Goal: Information Seeking & Learning: Compare options

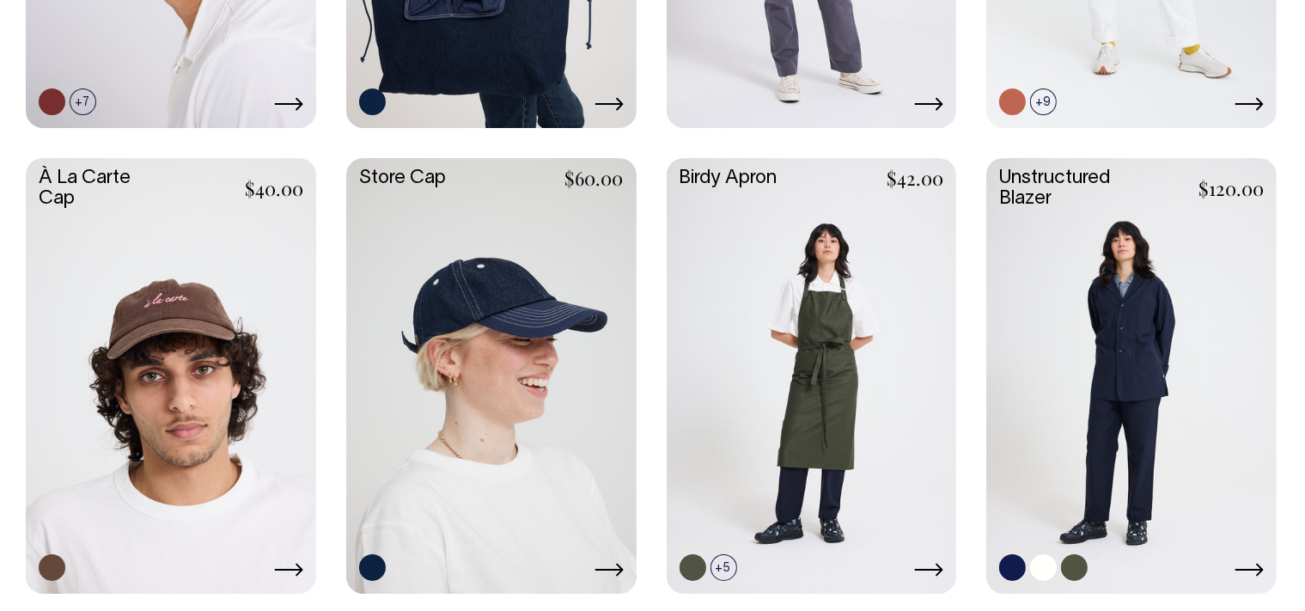
scroll to position [835, 0]
click at [1148, 345] on link at bounding box center [1132, 374] width 290 height 432
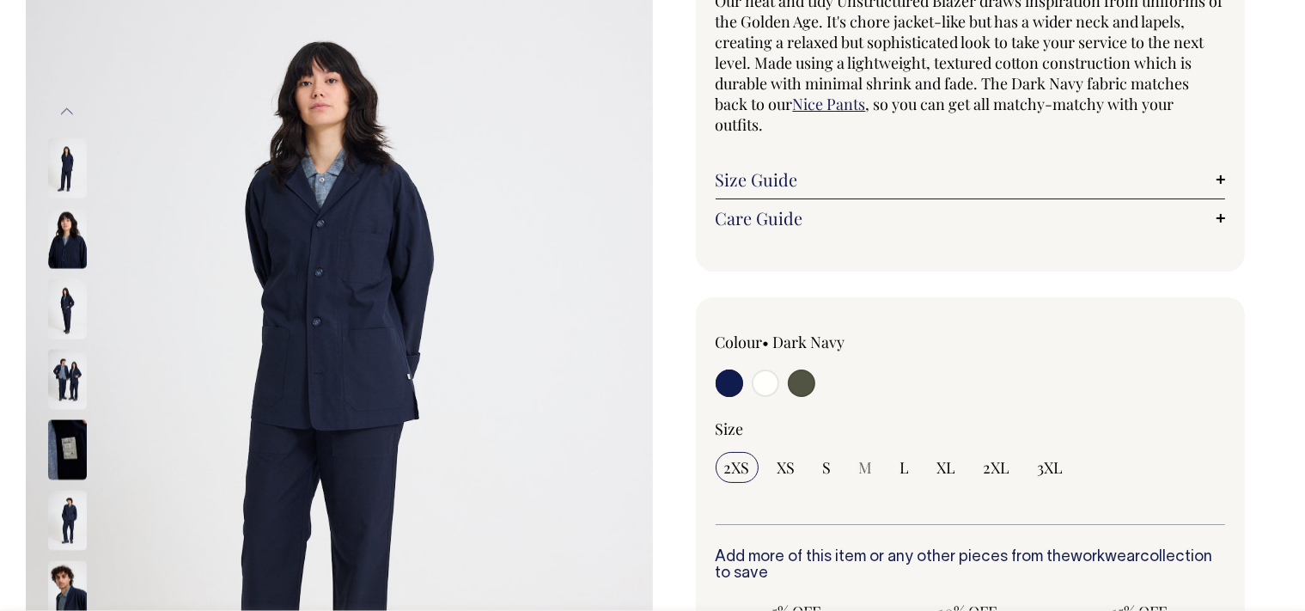
scroll to position [186, 0]
click at [794, 376] on input "radio" at bounding box center [801, 382] width 27 height 27
radio input "true"
select select "Olive"
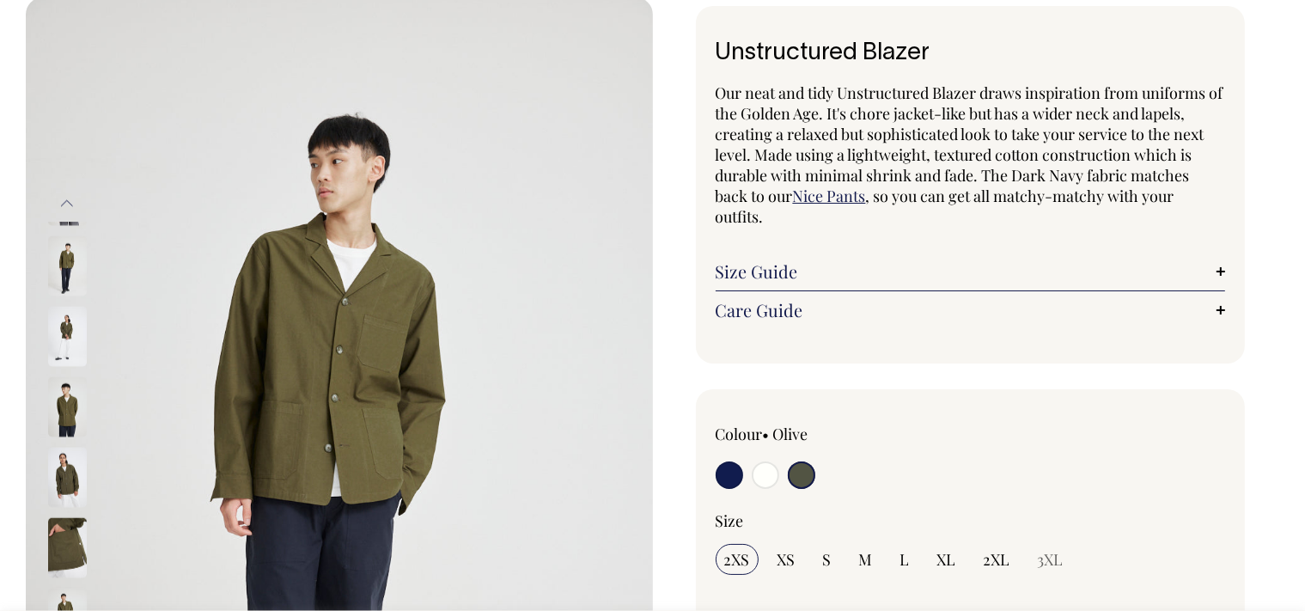
scroll to position [93, 0]
click at [767, 476] on input "radio" at bounding box center [765, 474] width 27 height 27
radio input "true"
select select "Off-White"
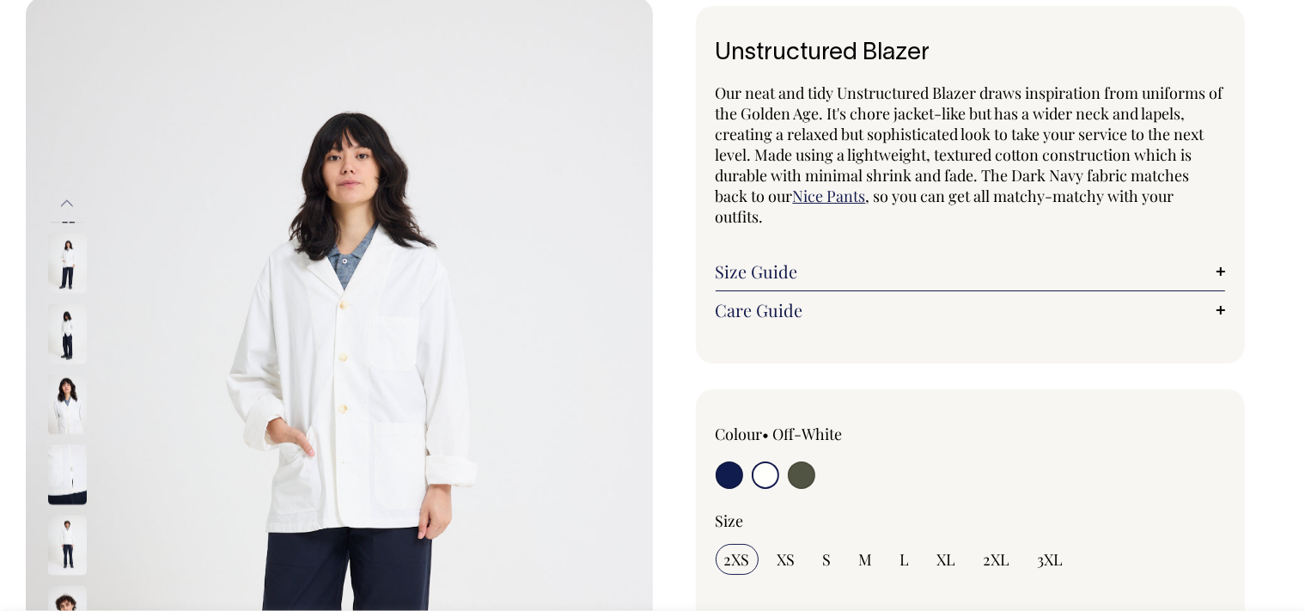
click at [735, 469] on input "radio" at bounding box center [729, 474] width 27 height 27
radio input "true"
select select "Dark Navy"
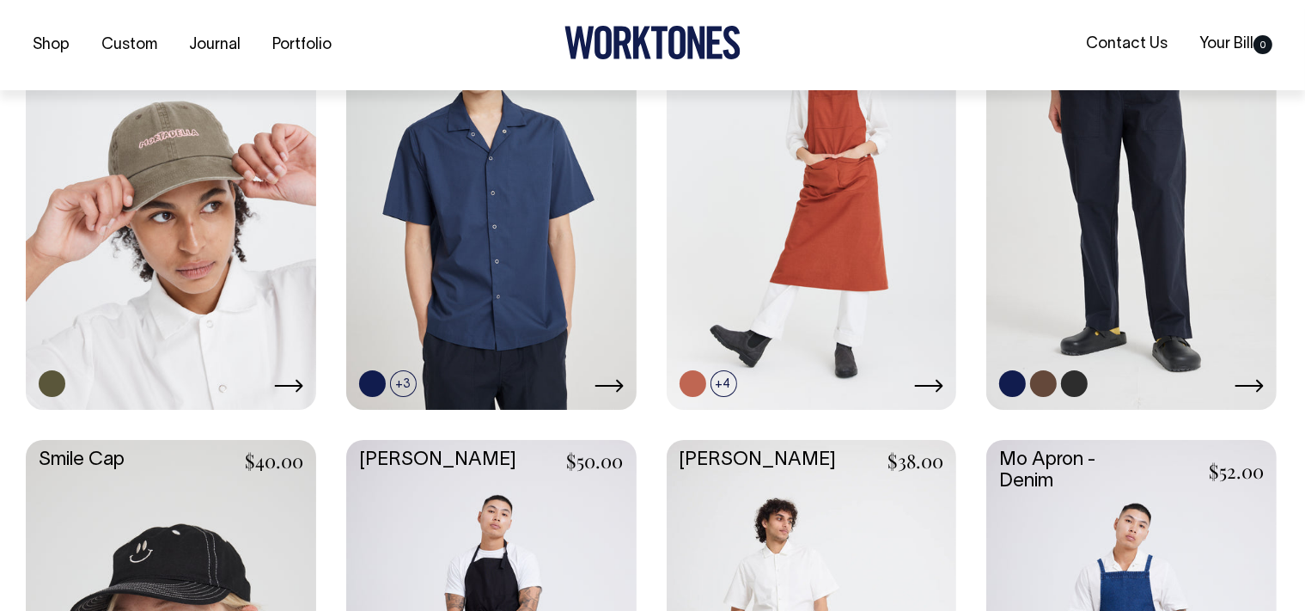
scroll to position [1485, 0]
click at [1160, 272] on link at bounding box center [1132, 190] width 290 height 432
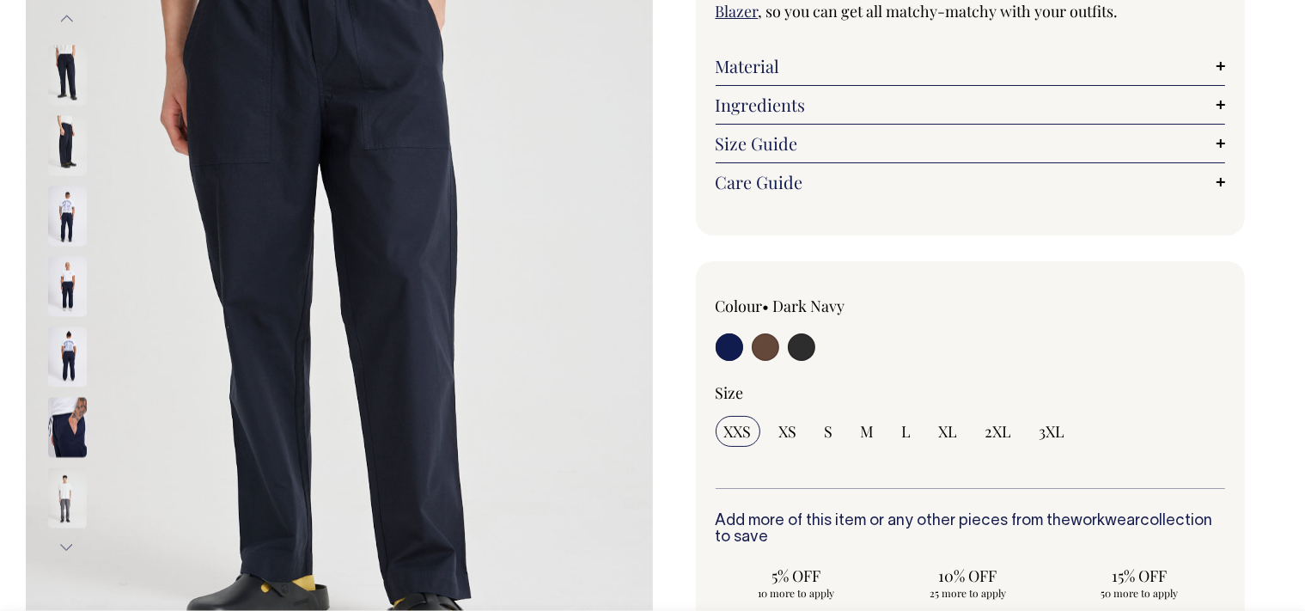
scroll to position [278, 0]
click at [768, 345] on input "radio" at bounding box center [765, 346] width 27 height 27
radio input "true"
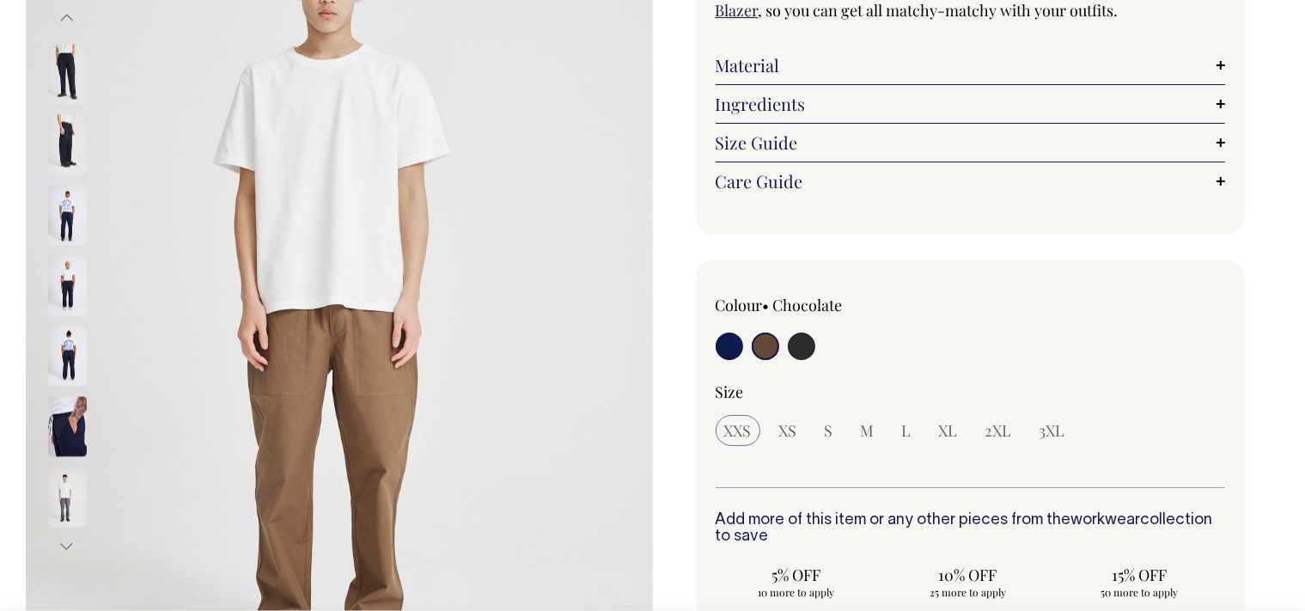
radio input "false"
select select "Chocolate"
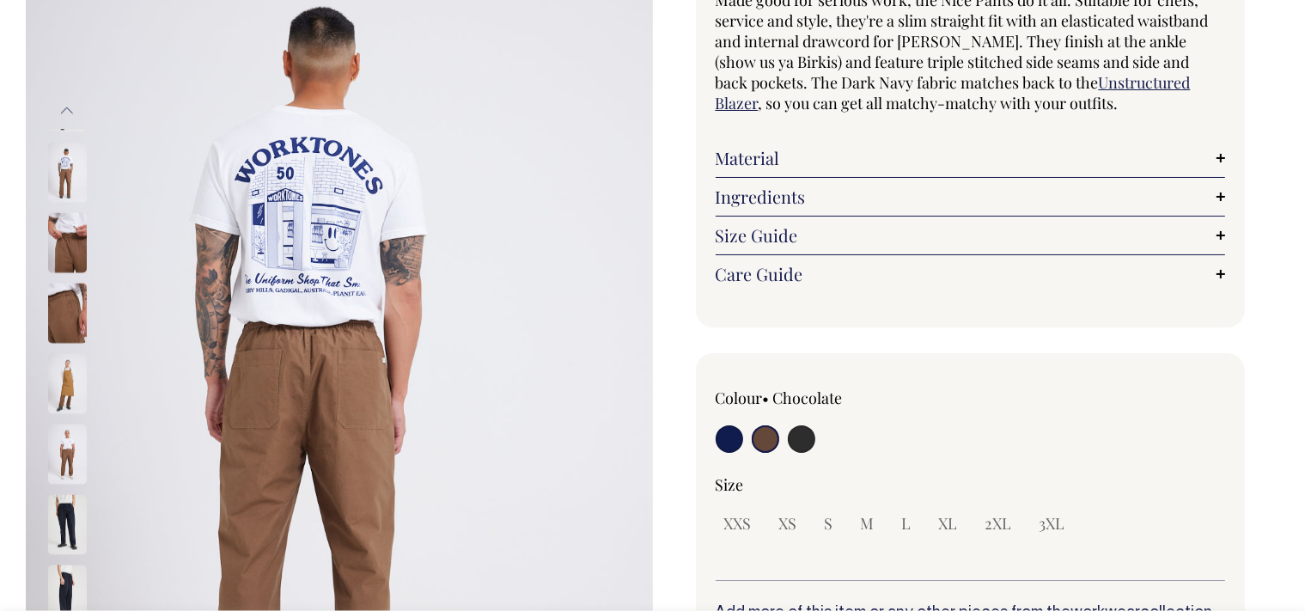
scroll to position [186, 0]
click at [752, 193] on link "Ingredients" at bounding box center [971, 196] width 510 height 21
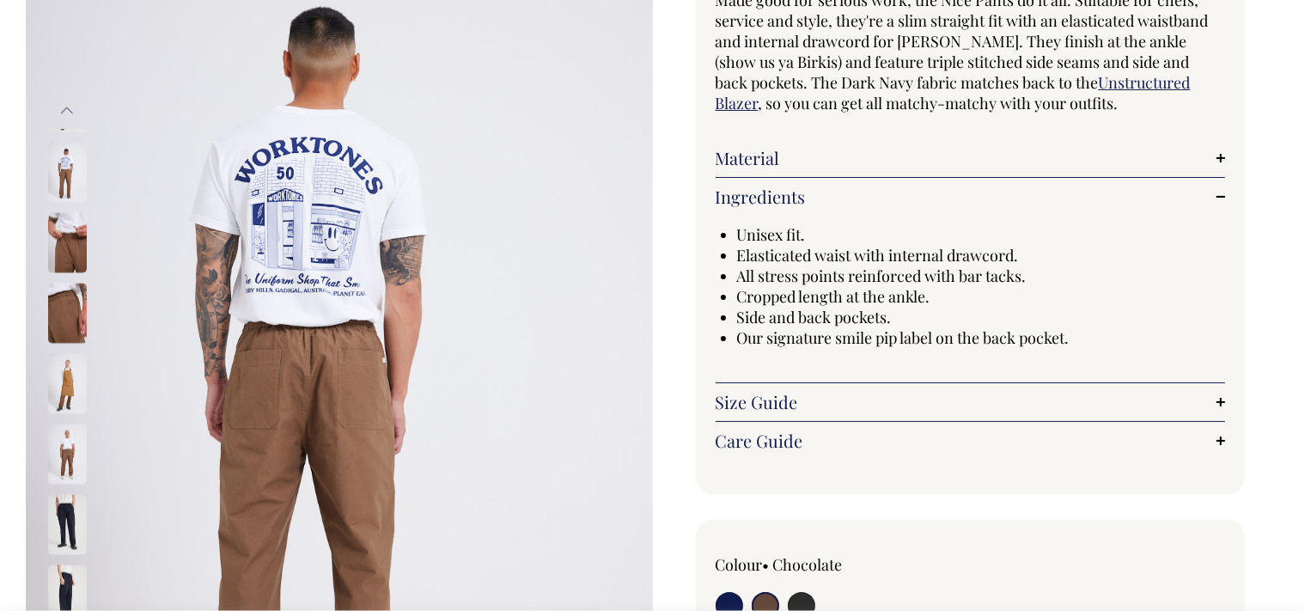
click at [771, 406] on link "Size Guide" at bounding box center [971, 402] width 510 height 21
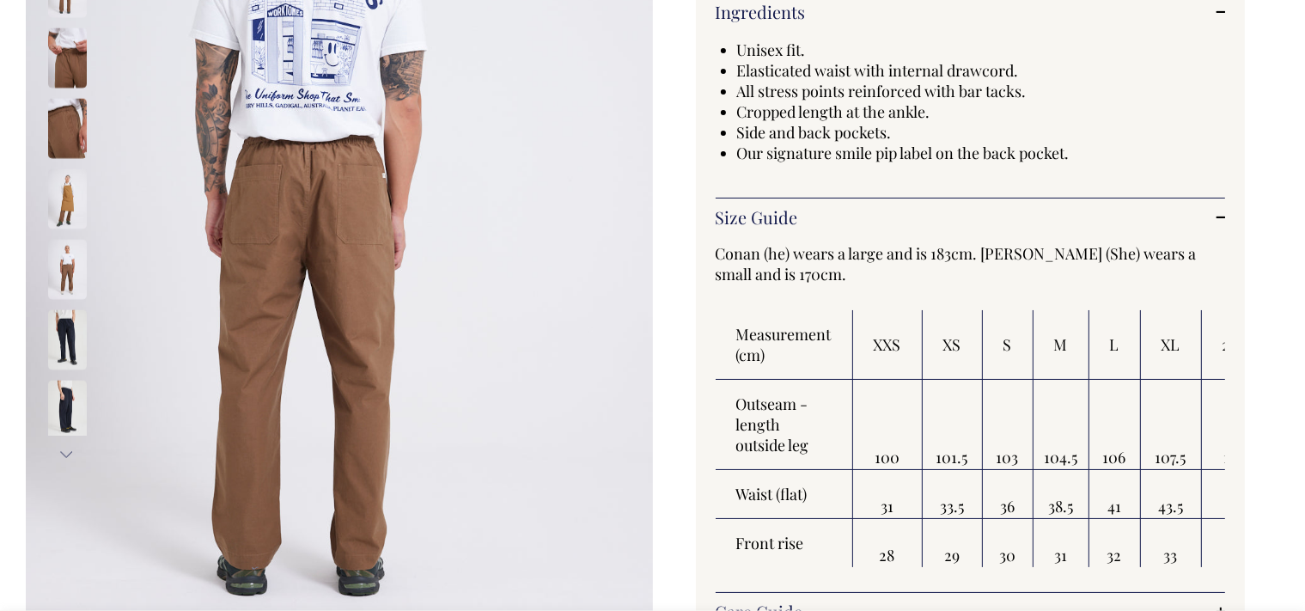
scroll to position [371, 0]
click at [1221, 217] on link "Size Guide" at bounding box center [971, 216] width 510 height 21
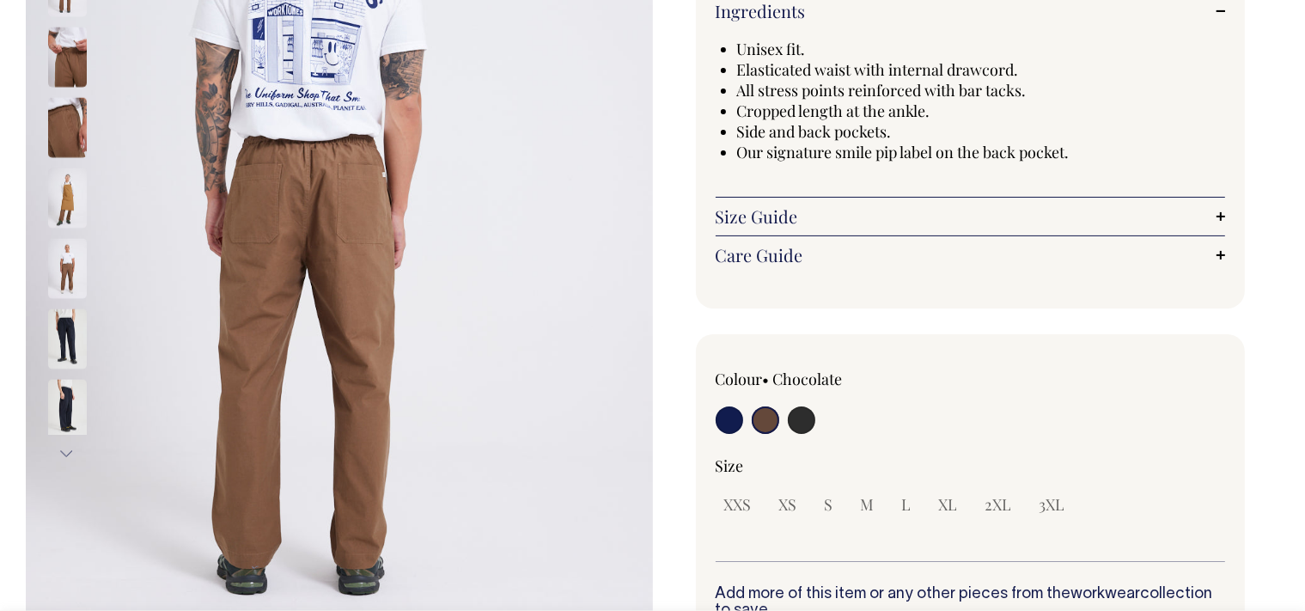
click at [1221, 217] on link "Size Guide" at bounding box center [971, 216] width 510 height 21
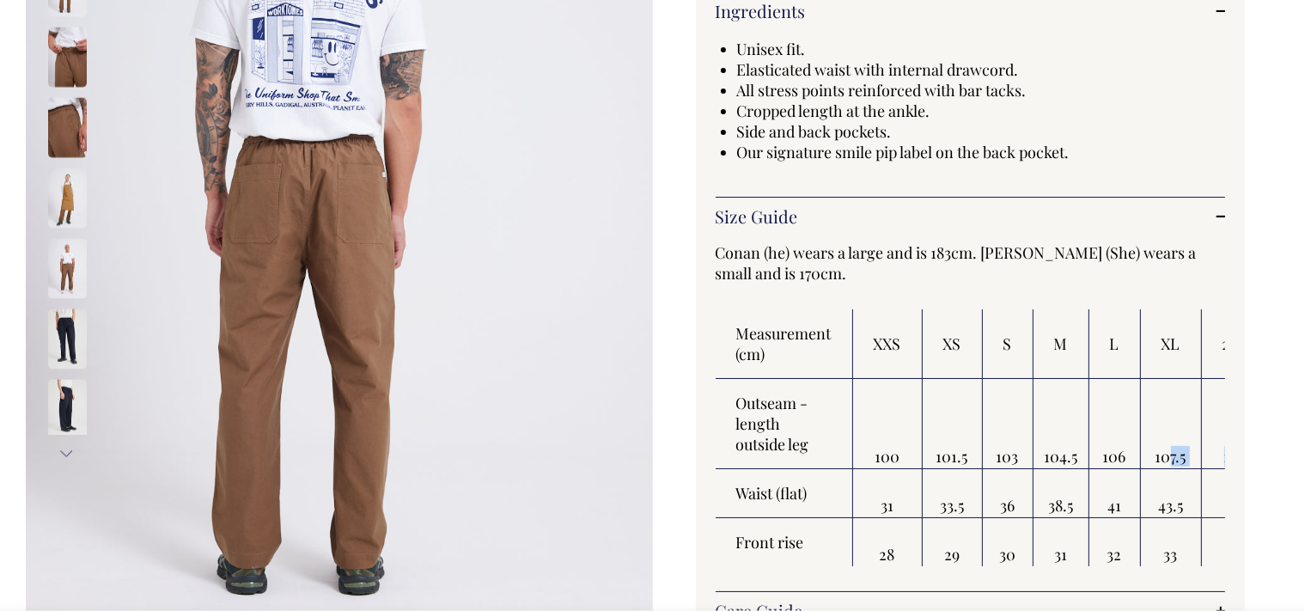
drag, startPoint x: 1168, startPoint y: 431, endPoint x: 1261, endPoint y: 389, distance: 101.9
click at [1260, 389] on tr "Outseam - length outside leg 100 101.5 103 104.5 106 107.5 109 110.5" at bounding box center [1027, 424] width 622 height 90
click at [1283, 389] on div "Previous Next" at bounding box center [652, 591] width 1305 height 1744
